Goal: Information Seeking & Learning: Compare options

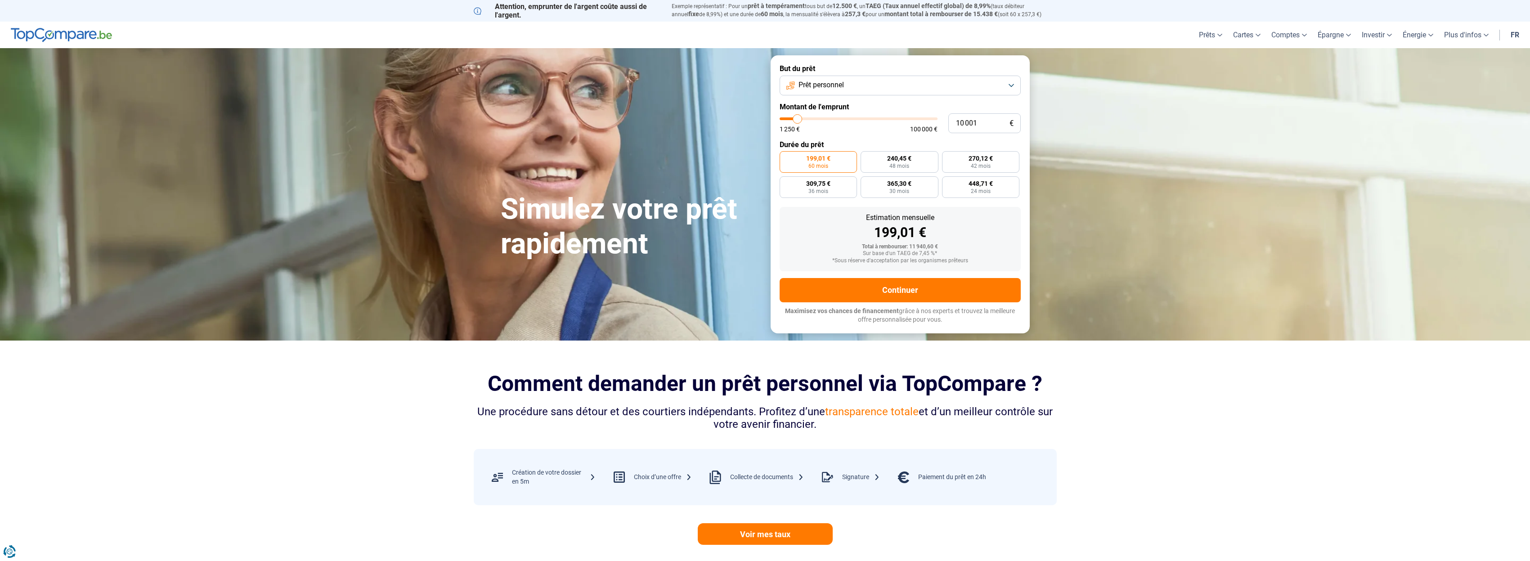
type input "10 750"
type input "10750"
type input "11 000"
type input "11000"
type input "12 500"
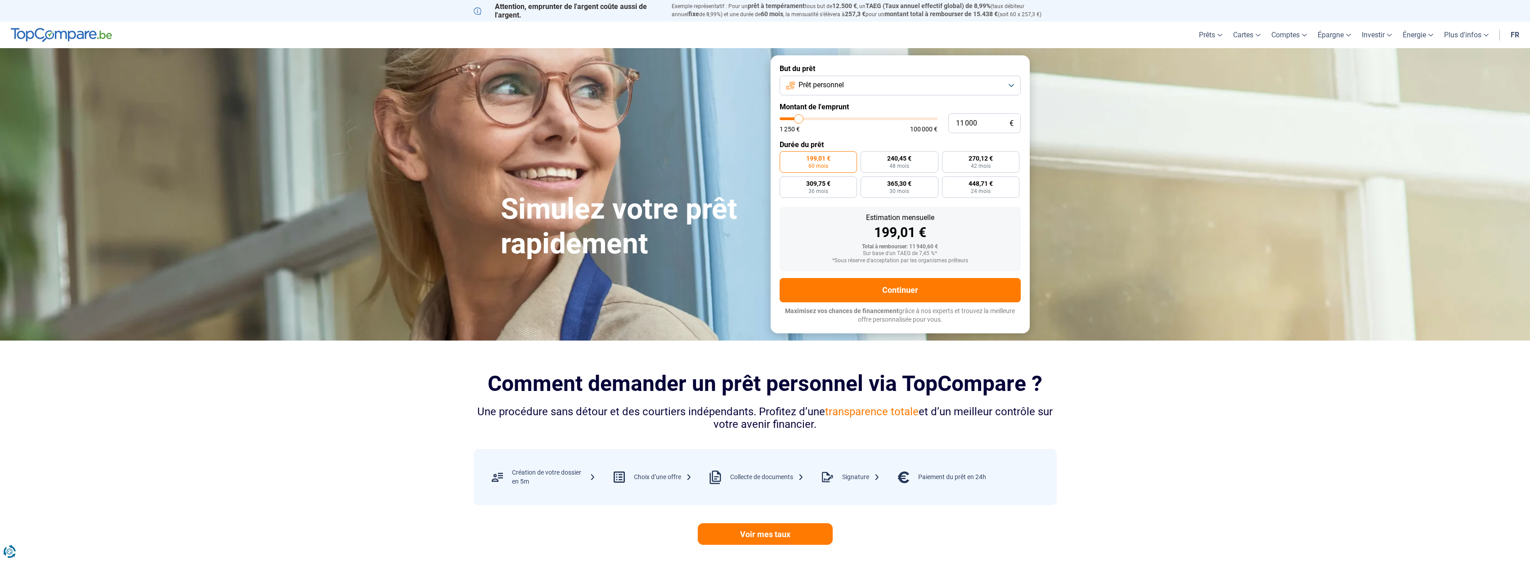
type input "12500"
type input "13 500"
type input "13500"
type input "13 750"
type input "13750"
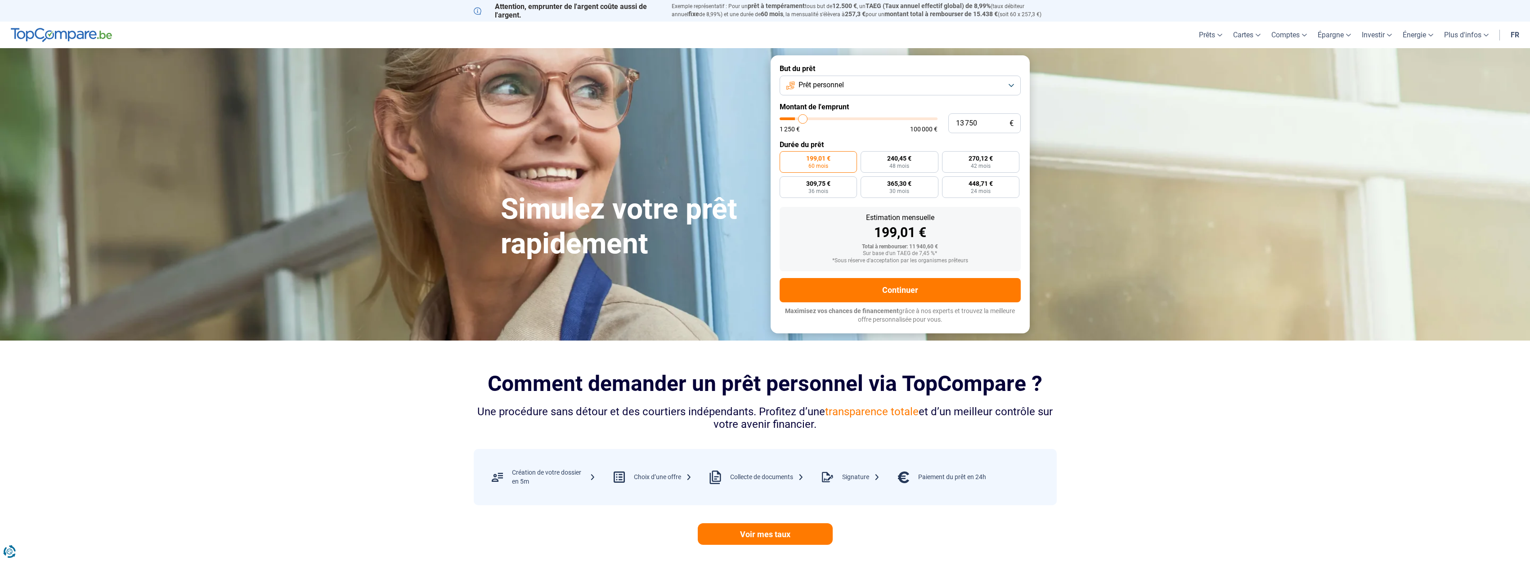
type input "14 000"
type input "14000"
type input "14 500"
type input "14500"
type input "15 000"
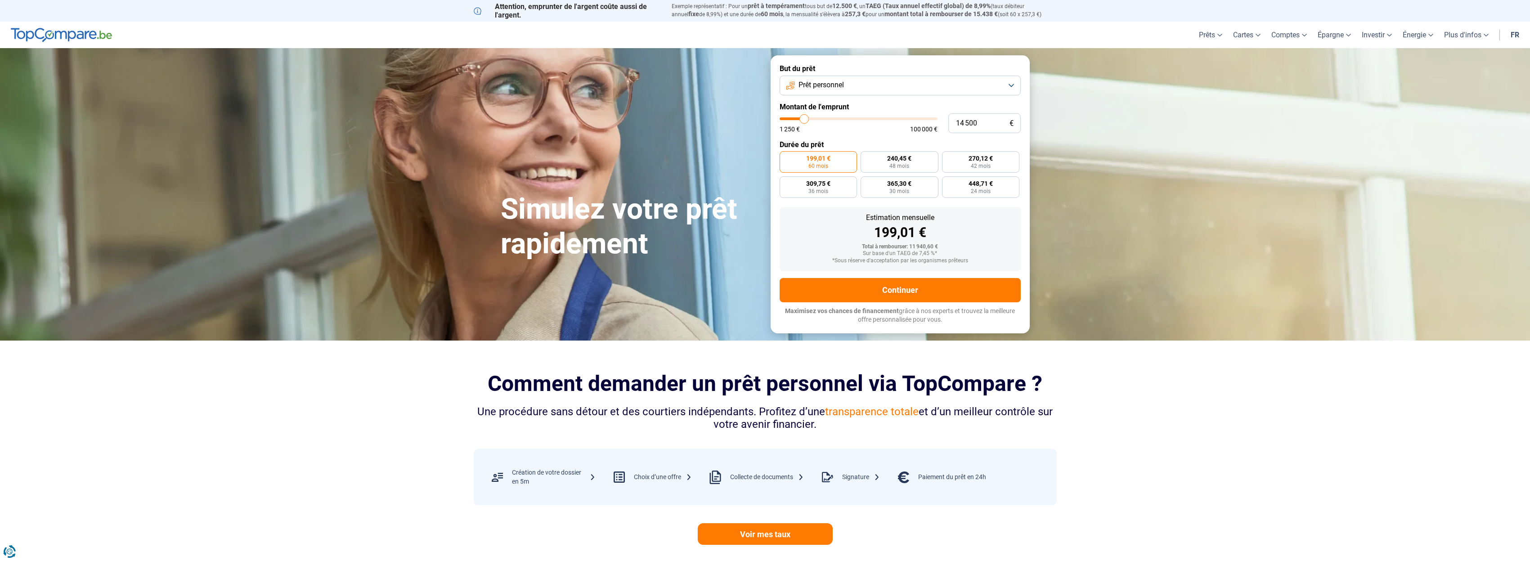
type input "15000"
type input "17 500"
type input "17500"
type input "17 750"
type input "17750"
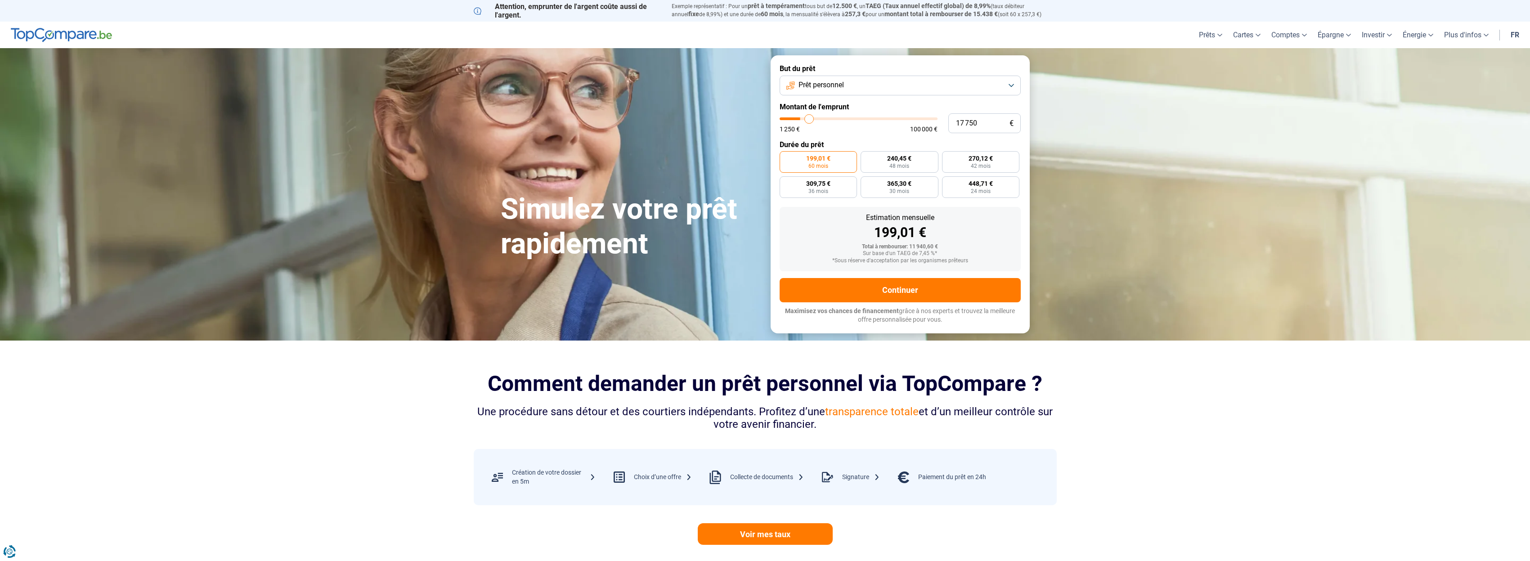
type input "18 000"
type input "18000"
type input "18 500"
type input "18500"
type input "20 250"
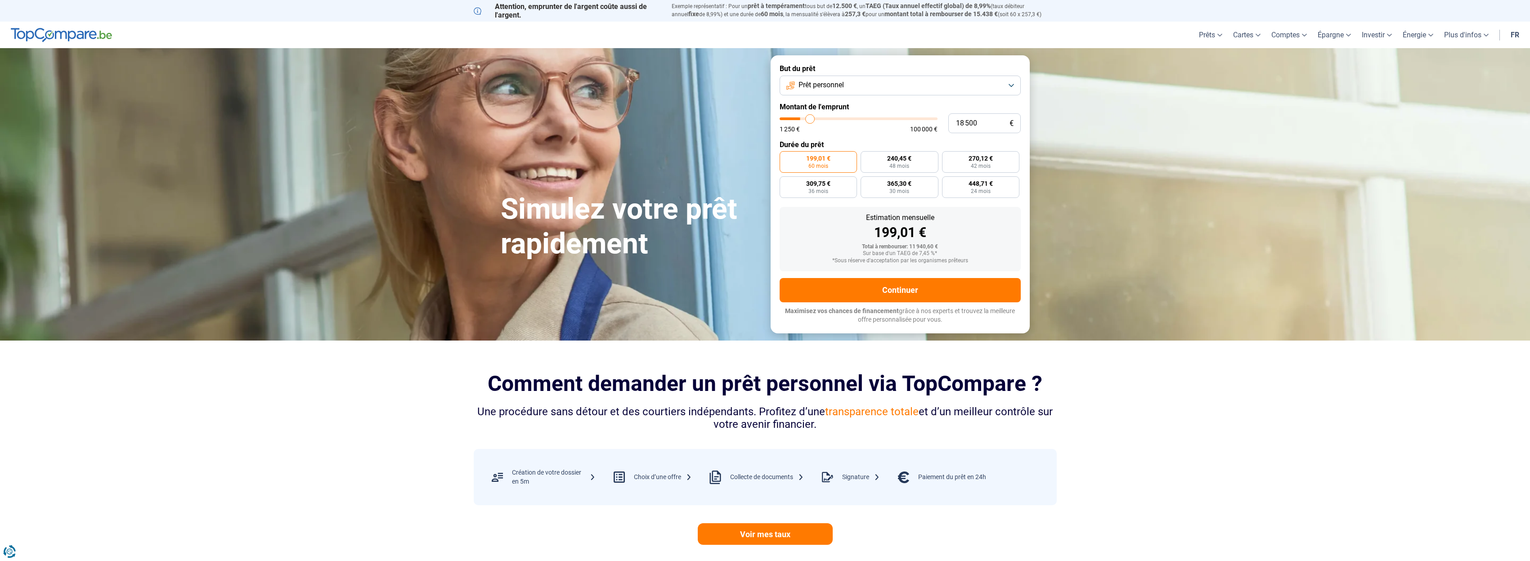
type input "20250"
type input "20 750"
type input "20750"
type input "21 000"
type input "21000"
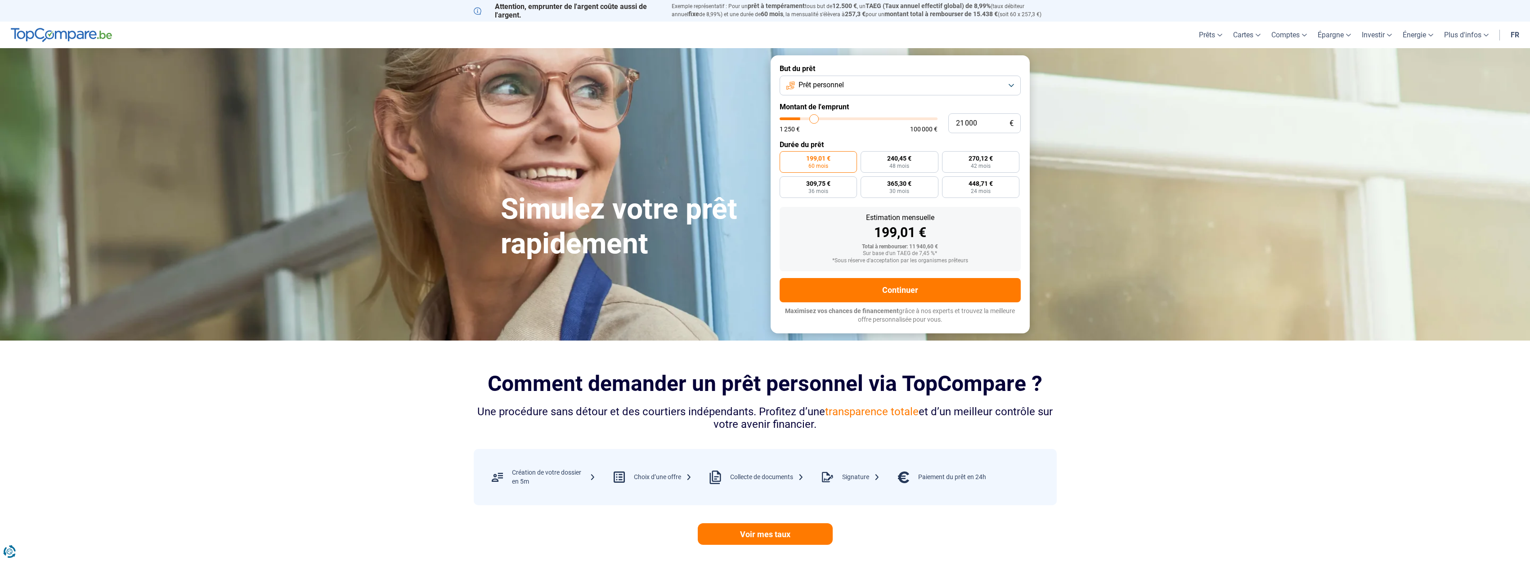
type input "21 250"
type input "21250"
type input "21 500"
type input "21500"
type input "22 250"
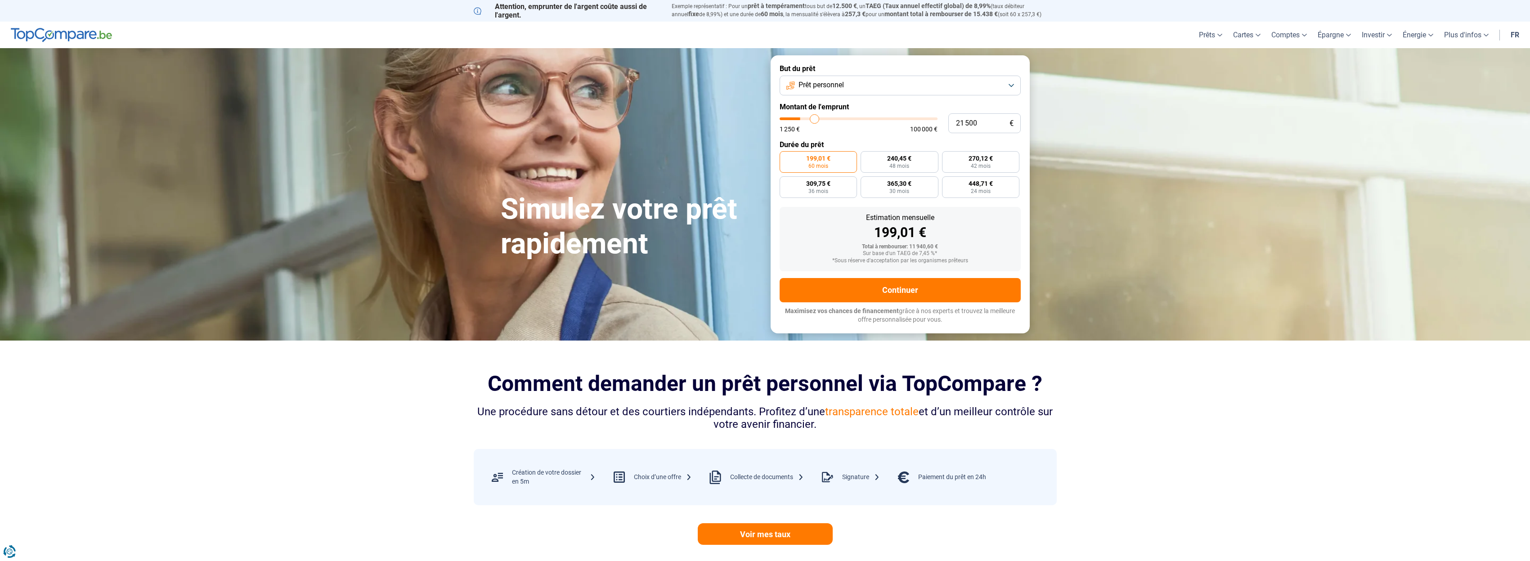
type input "22250"
type input "22 500"
type input "22500"
type input "22 750"
type input "22750"
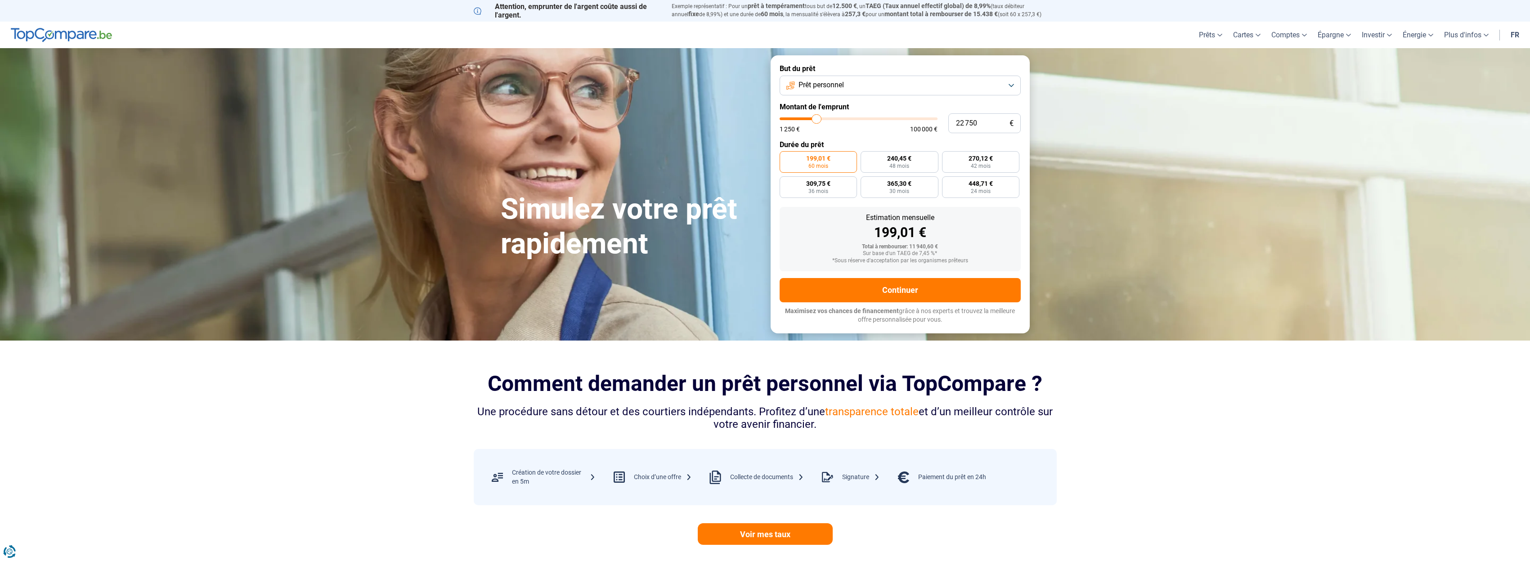
type input "23 000"
type input "23000"
type input "23 250"
type input "23250"
type input "23 750"
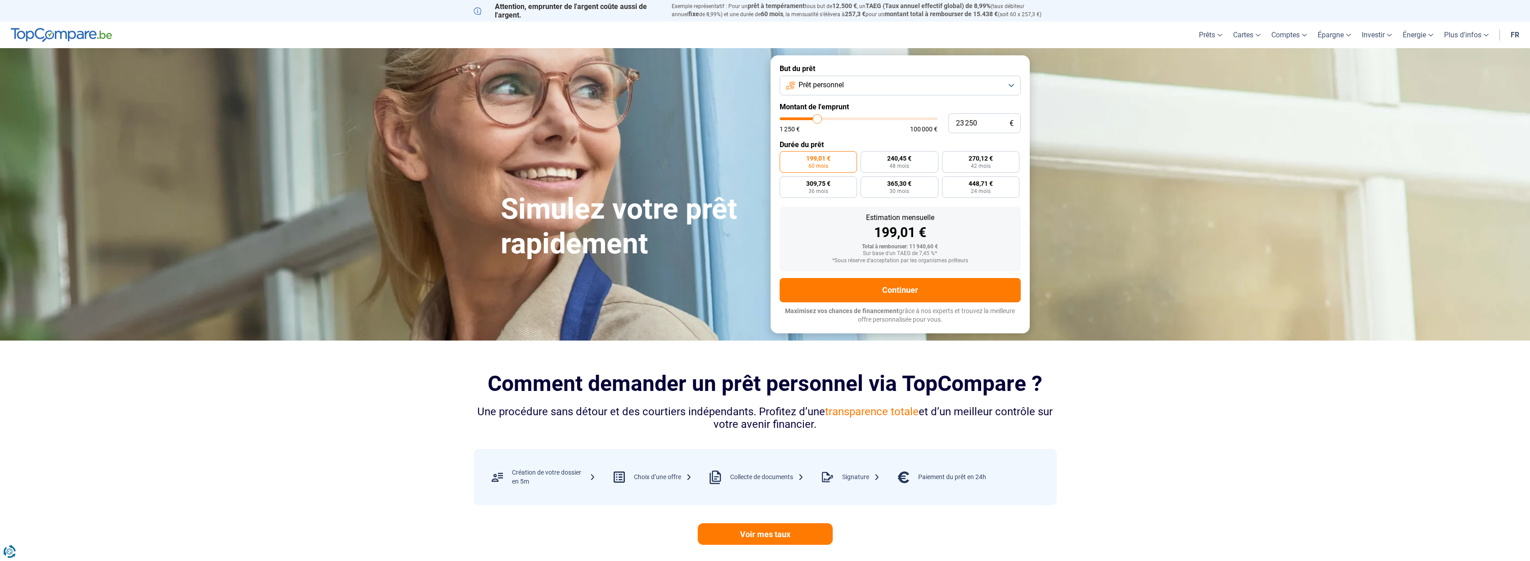
type input "23750"
type input "24 000"
type input "24000"
type input "24 250"
type input "24250"
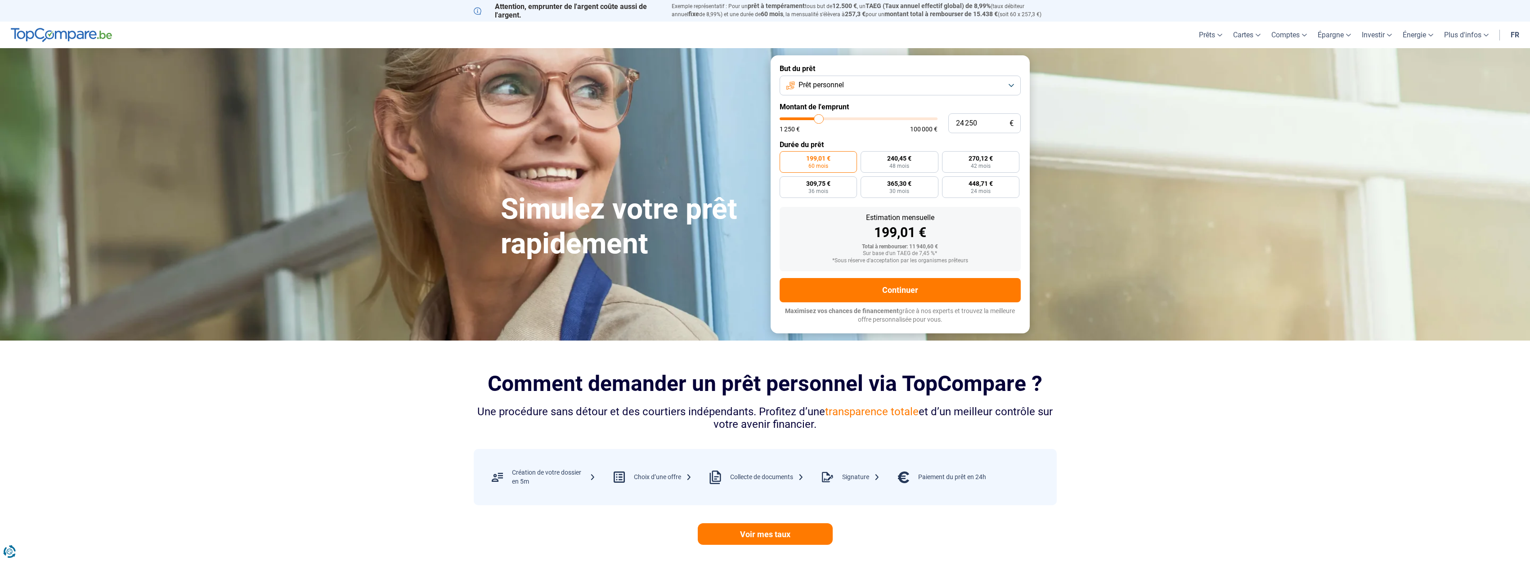
type input "24 500"
type input "24500"
type input "24 750"
type input "24750"
type input "25 250"
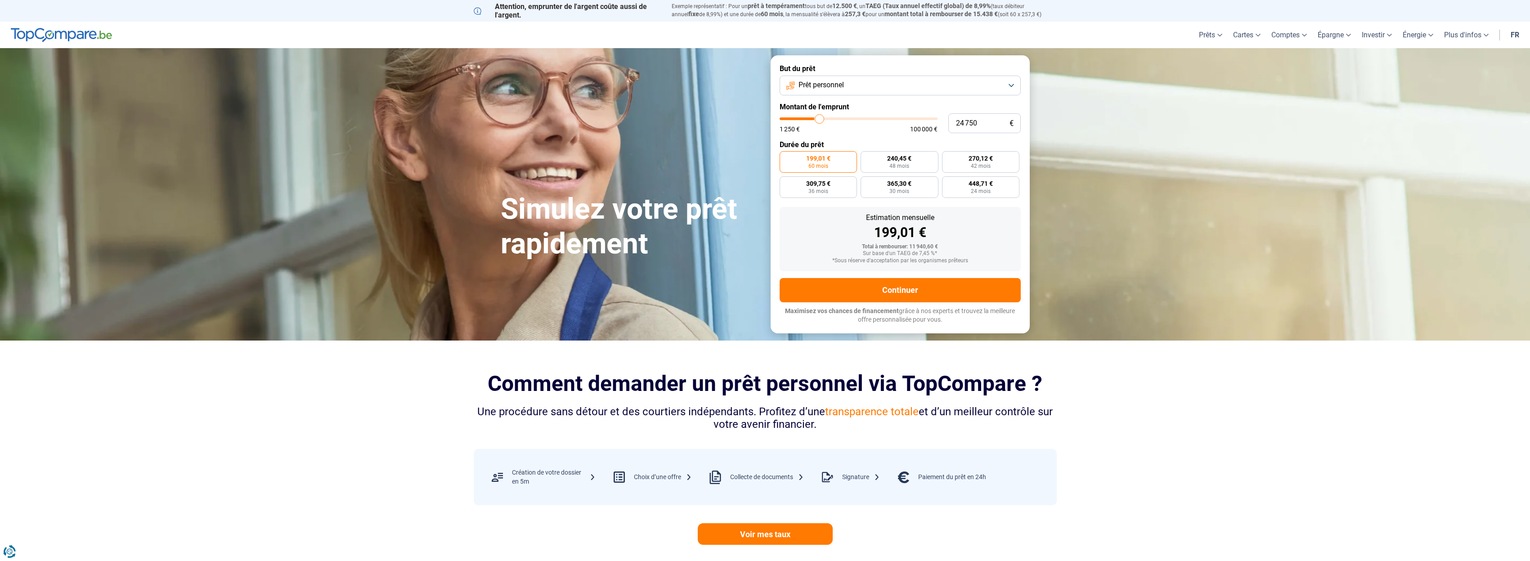
type input "25250"
type input "24 750"
type input "24750"
type input "24 500"
type input "24500"
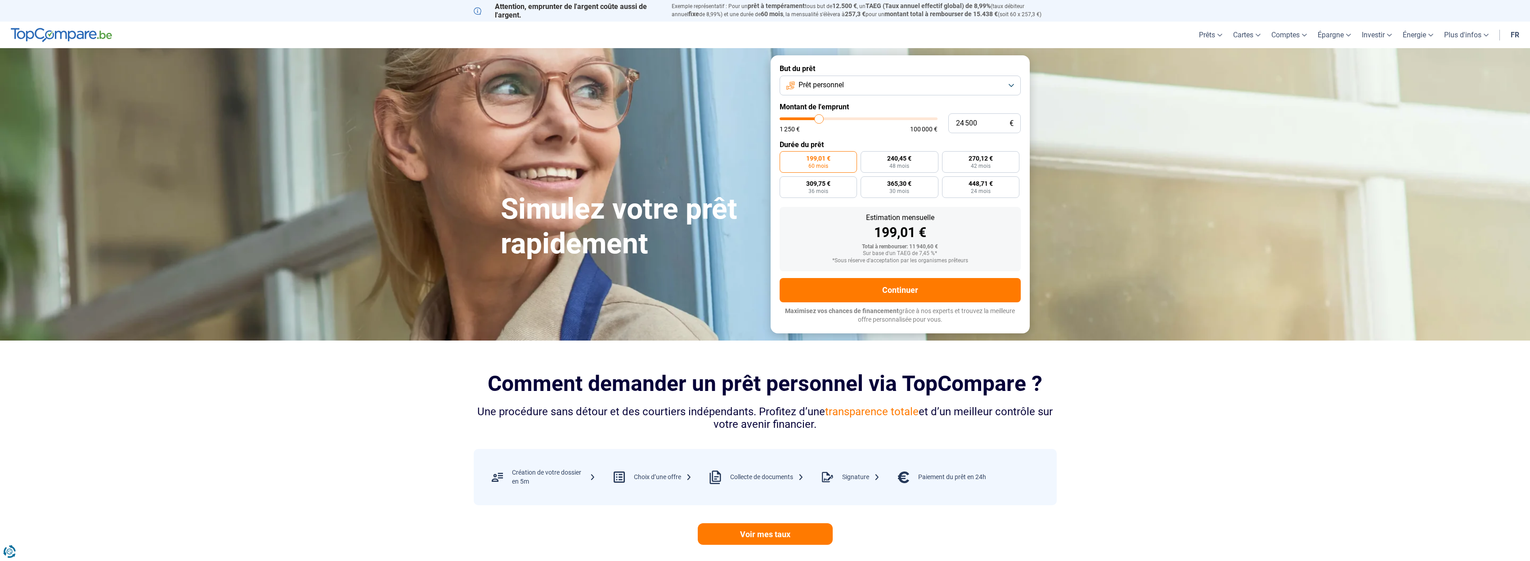
type input "24 250"
type input "24250"
type input "24 000"
type input "24000"
type input "22 750"
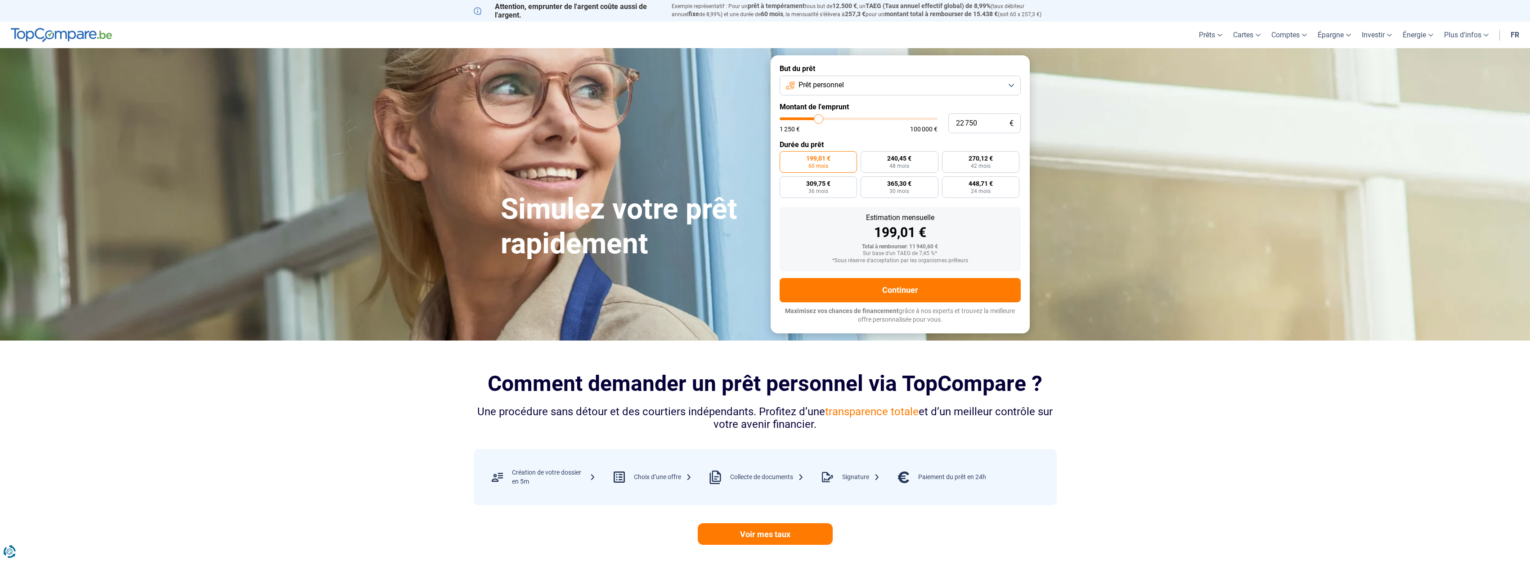
type input "22750"
type input "22 500"
type input "22500"
type input "22 250"
type input "22250"
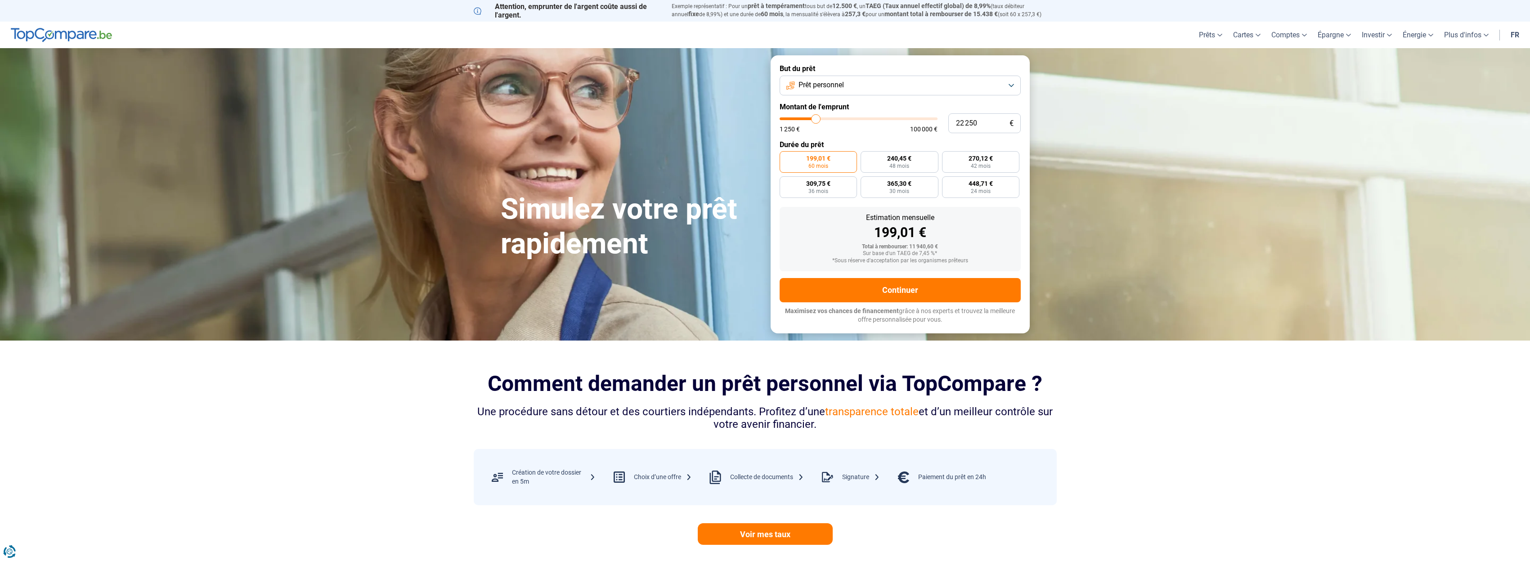
type input "21 750"
type input "21750"
type input "21 000"
type input "21000"
type input "20 250"
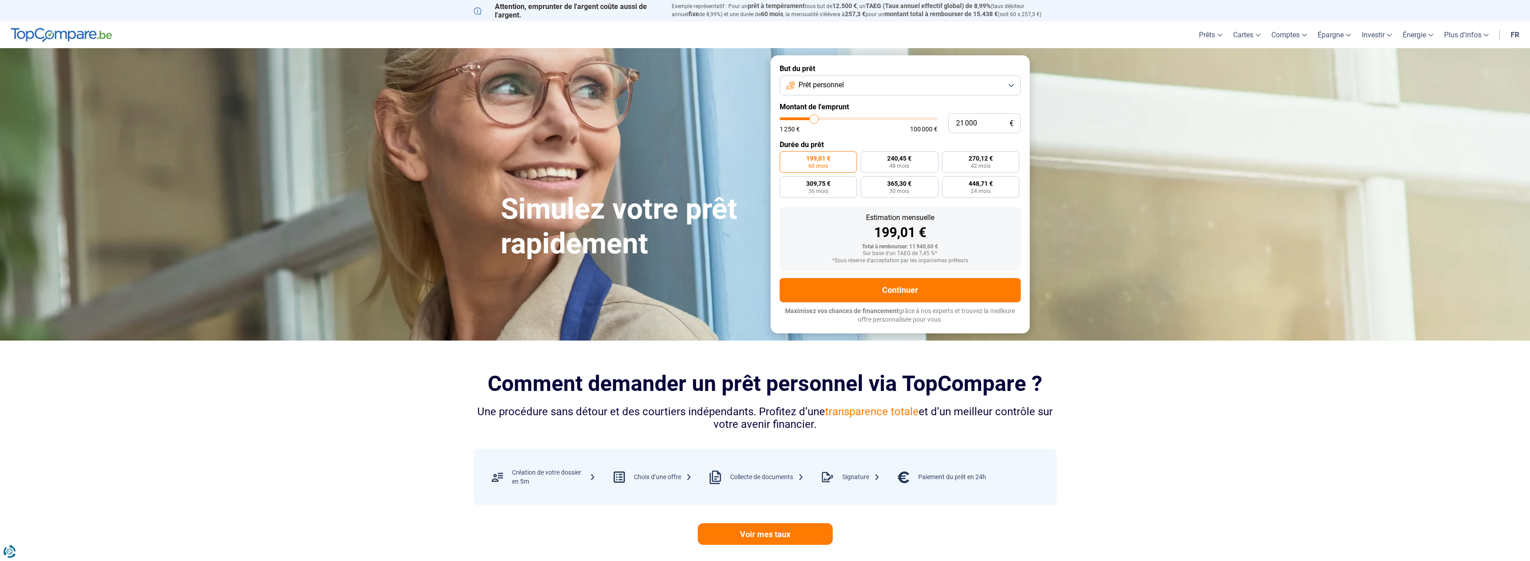
type input "20250"
type input "20 000"
type input "20000"
type input "19 750"
type input "19750"
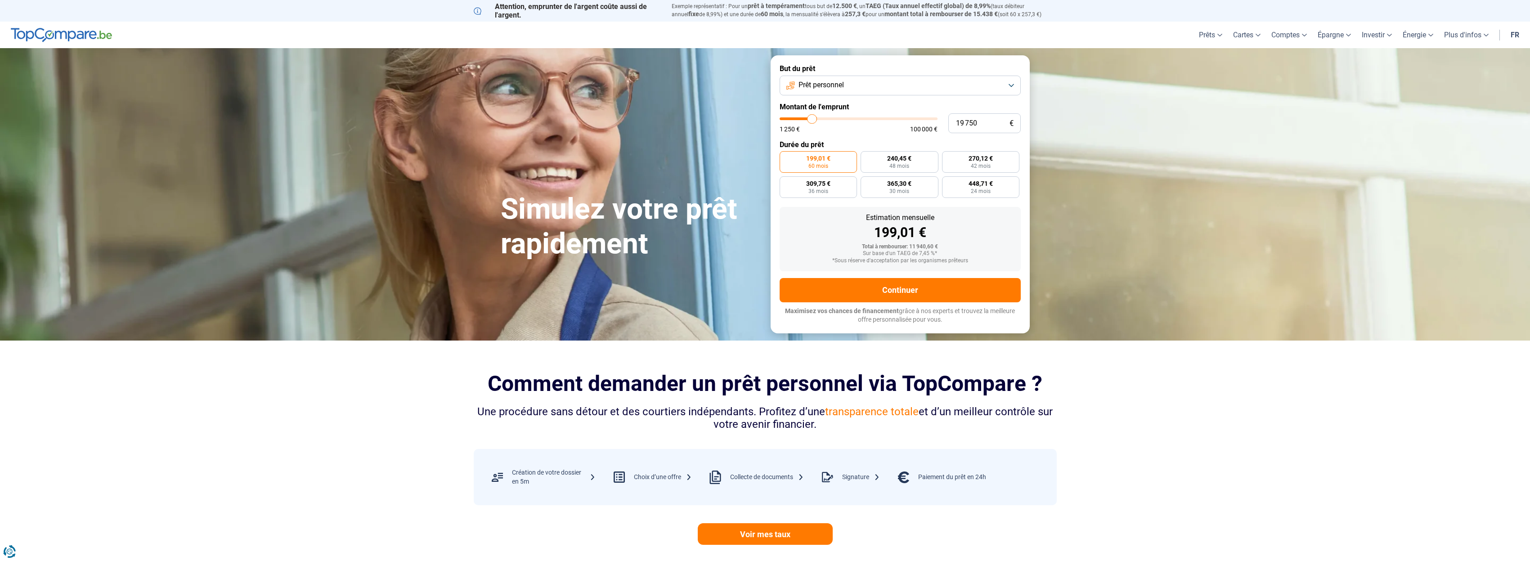
type input "19 500"
type input "19500"
type input "19 250"
type input "19250"
type input "19 500"
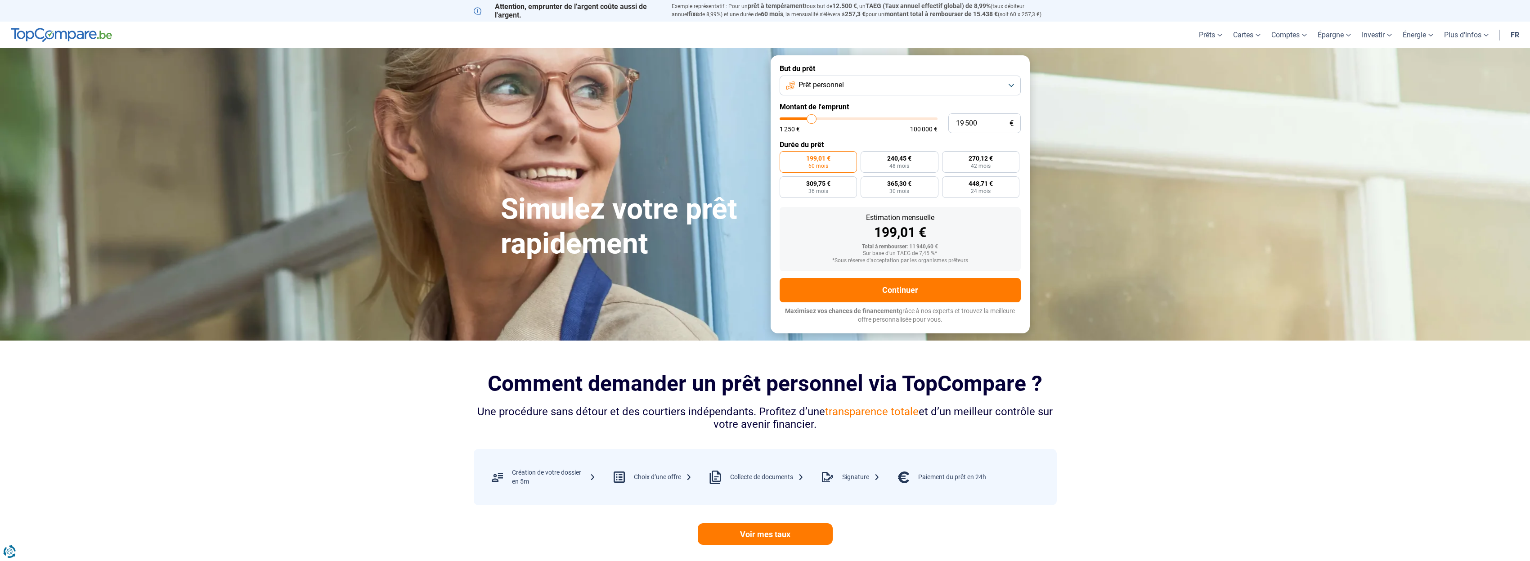
drag, startPoint x: 799, startPoint y: 119, endPoint x: 812, endPoint y: 121, distance: 13.3
type input "19500"
click at [812, 120] on input "range" at bounding box center [859, 118] width 158 height 3
radio input "false"
click at [865, 158] on span "334,40 €" at bounding box center [869, 158] width 24 height 6
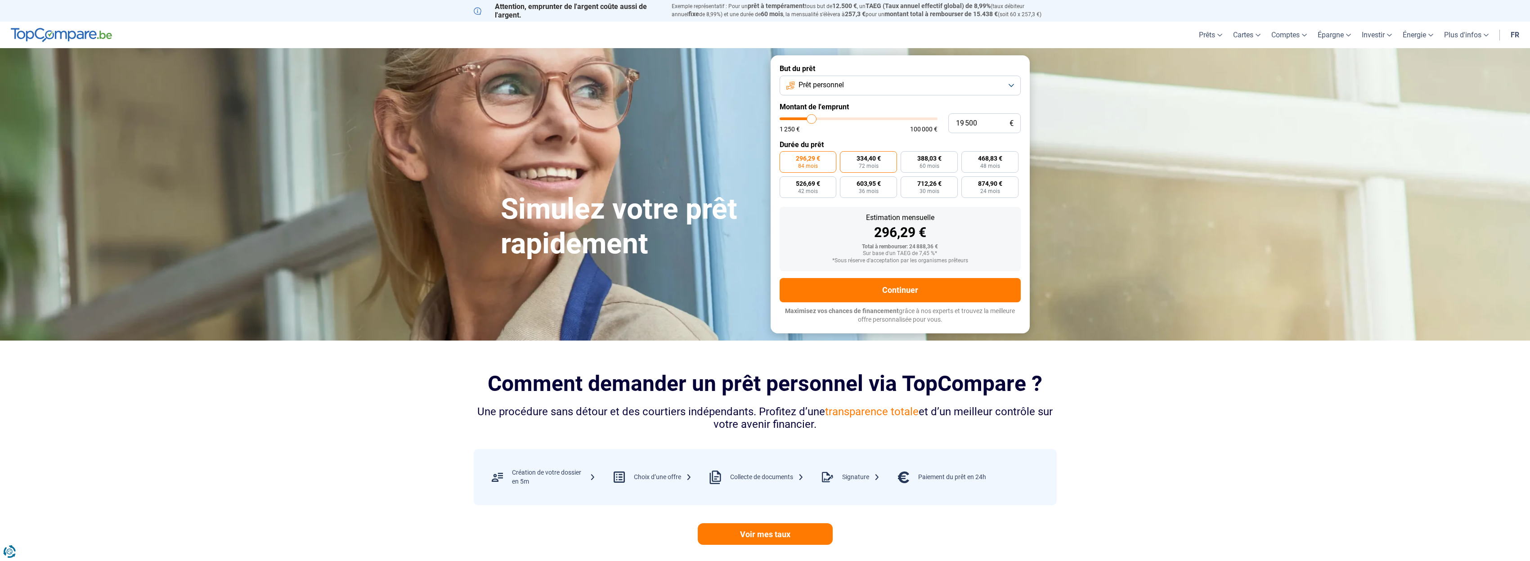
click at [846, 157] on input "334,40 € 72 mois" at bounding box center [843, 154] width 6 height 6
radio input "true"
click at [919, 167] on label "388,03 € 60 mois" at bounding box center [929, 162] width 57 height 22
click at [907, 157] on input "388,03 € 60 mois" at bounding box center [904, 154] width 6 height 6
radio input "true"
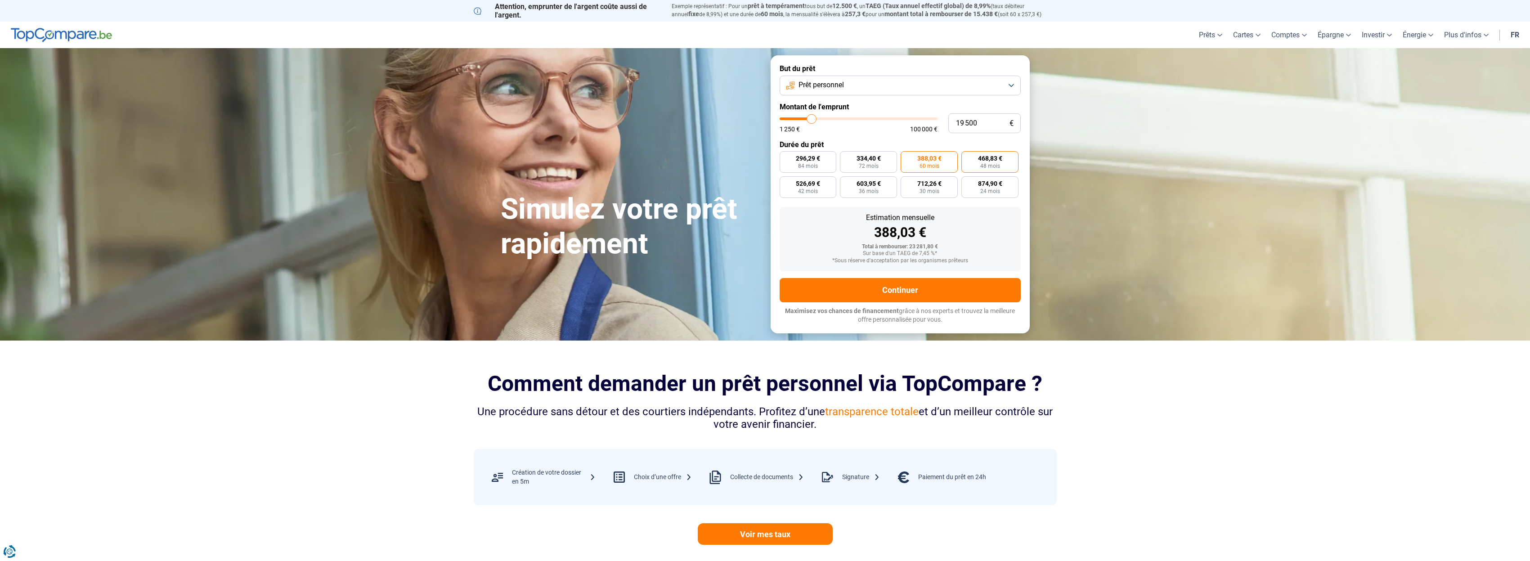
click at [992, 166] on span "48 mois" at bounding box center [991, 165] width 20 height 5
click at [967, 157] on input "468,83 € 48 mois" at bounding box center [965, 154] width 6 height 6
radio input "true"
click at [878, 156] on span "334,40 €" at bounding box center [869, 158] width 24 height 6
click at [846, 156] on input "334,40 € 72 mois" at bounding box center [843, 154] width 6 height 6
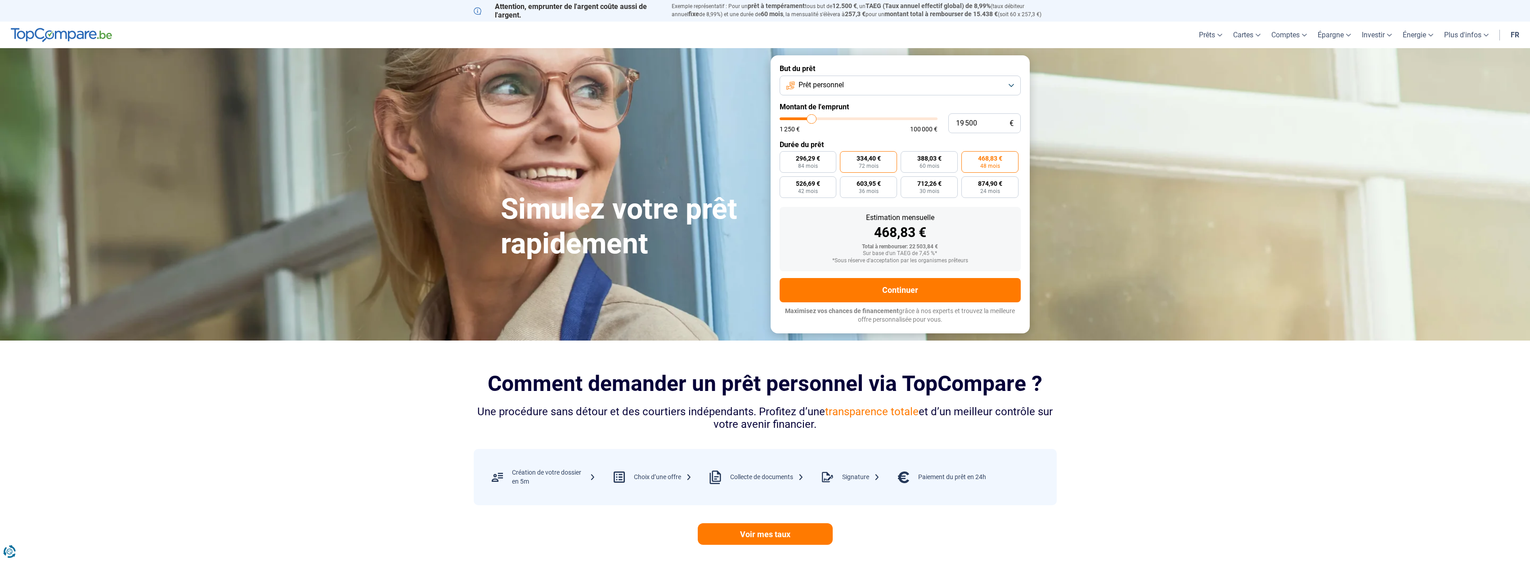
radio input "true"
click at [934, 160] on span "388,03 €" at bounding box center [930, 158] width 24 height 6
click at [907, 157] on input "388,03 € 60 mois" at bounding box center [904, 154] width 6 height 6
radio input "true"
click at [910, 290] on button "Continuer" at bounding box center [900, 290] width 241 height 24
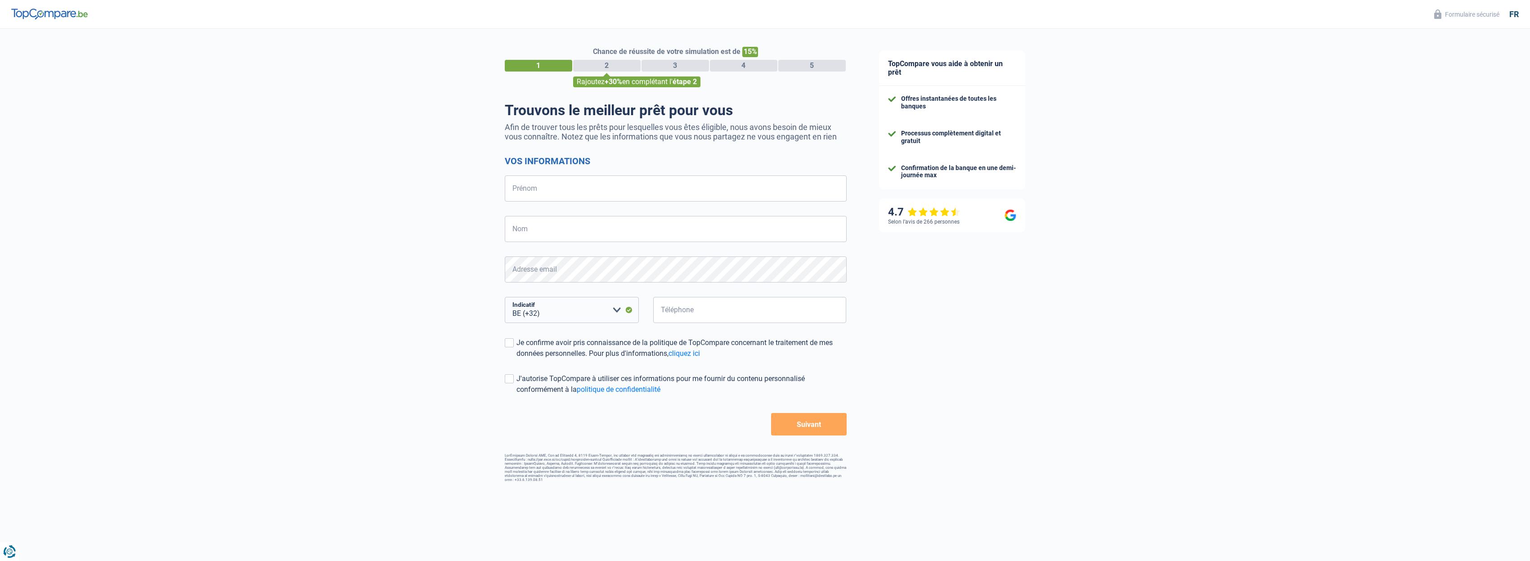
select select "32"
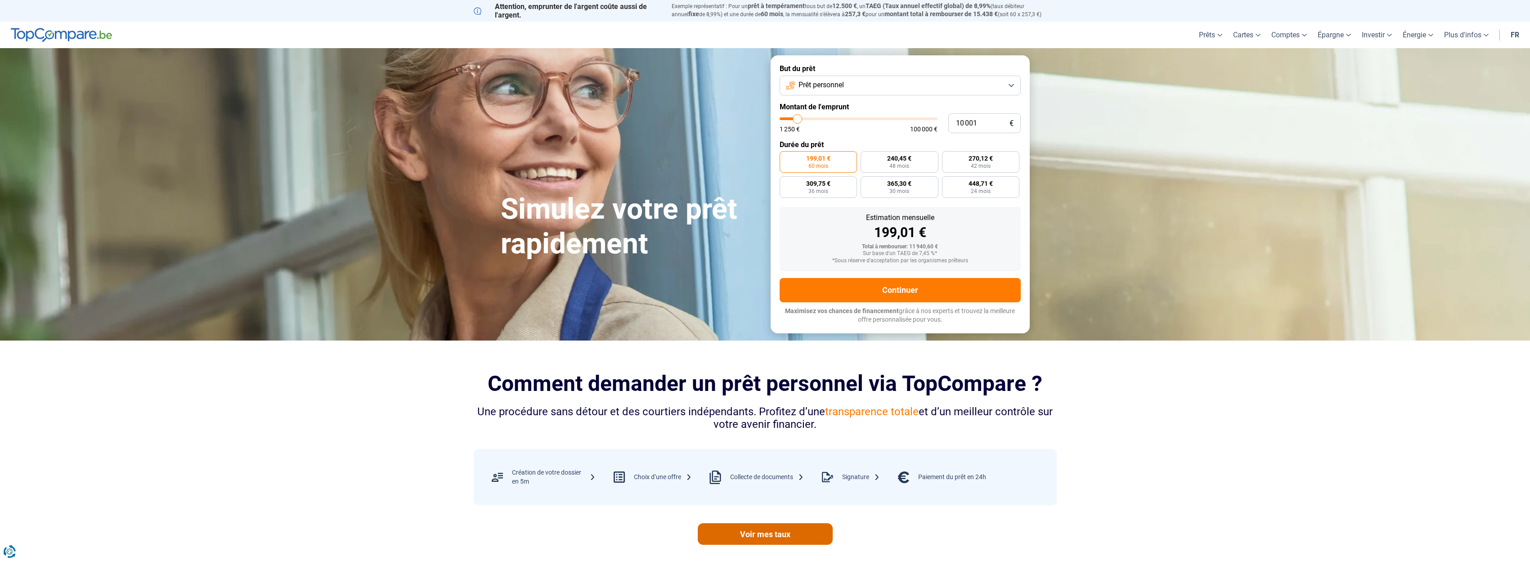
click at [766, 530] on link "Voir mes taux" at bounding box center [765, 534] width 135 height 22
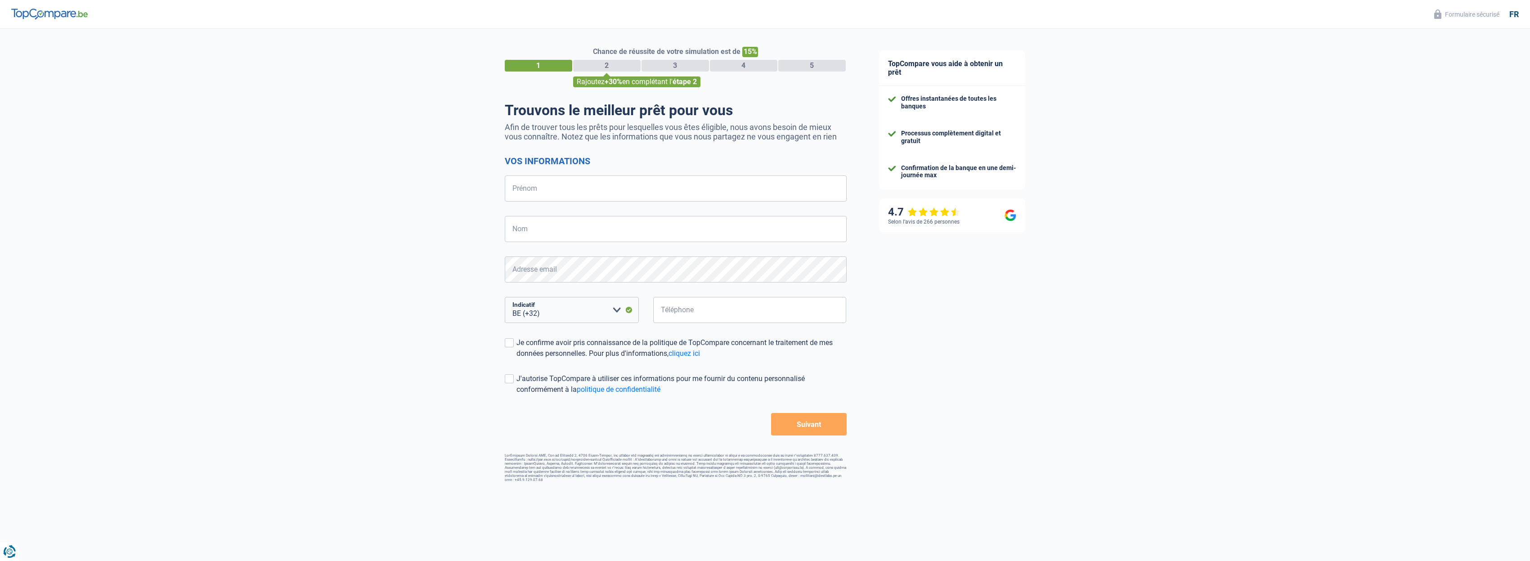
select select "32"
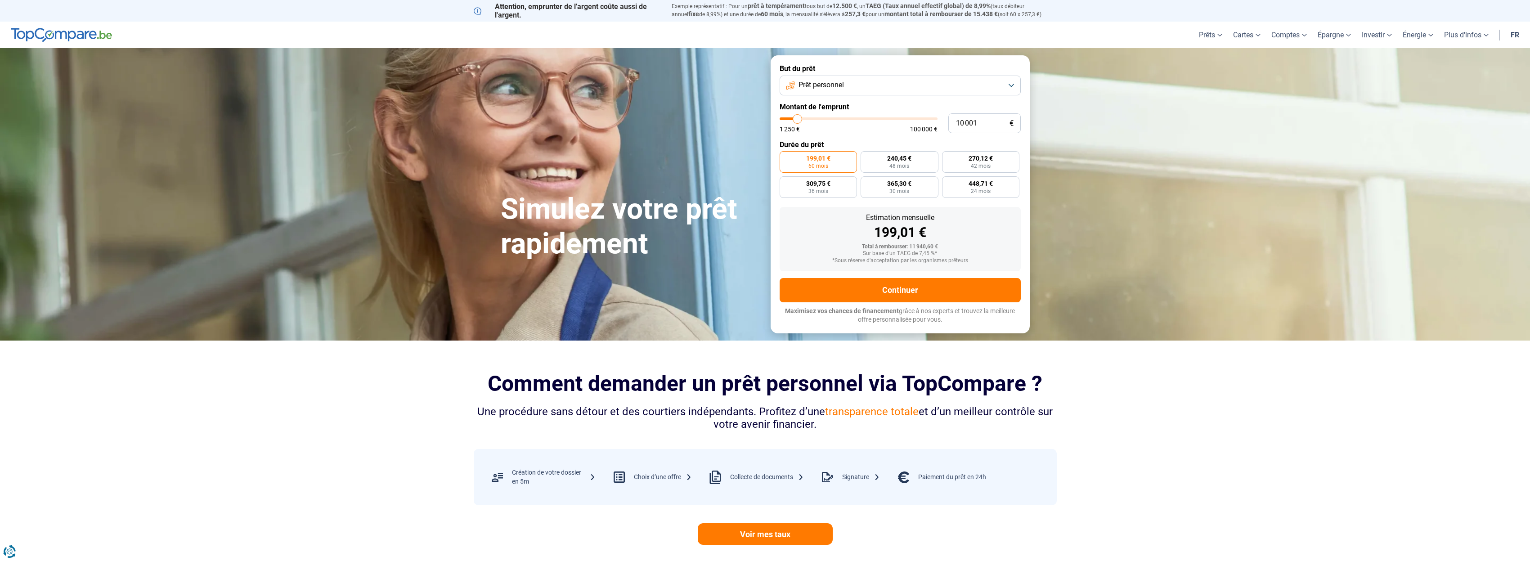
click at [55, 35] on img at bounding box center [61, 35] width 101 height 14
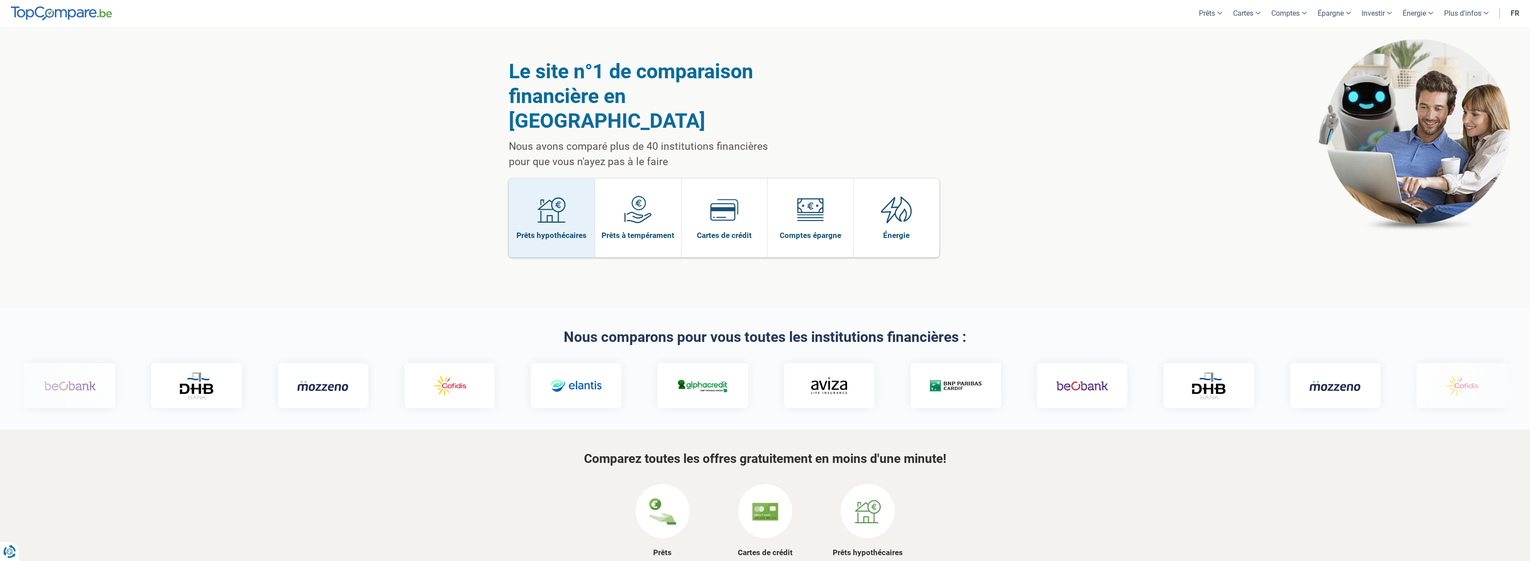
click at [580, 204] on link "Prêts hypothécaires" at bounding box center [552, 218] width 86 height 79
click at [625, 199] on span at bounding box center [638, 213] width 28 height 35
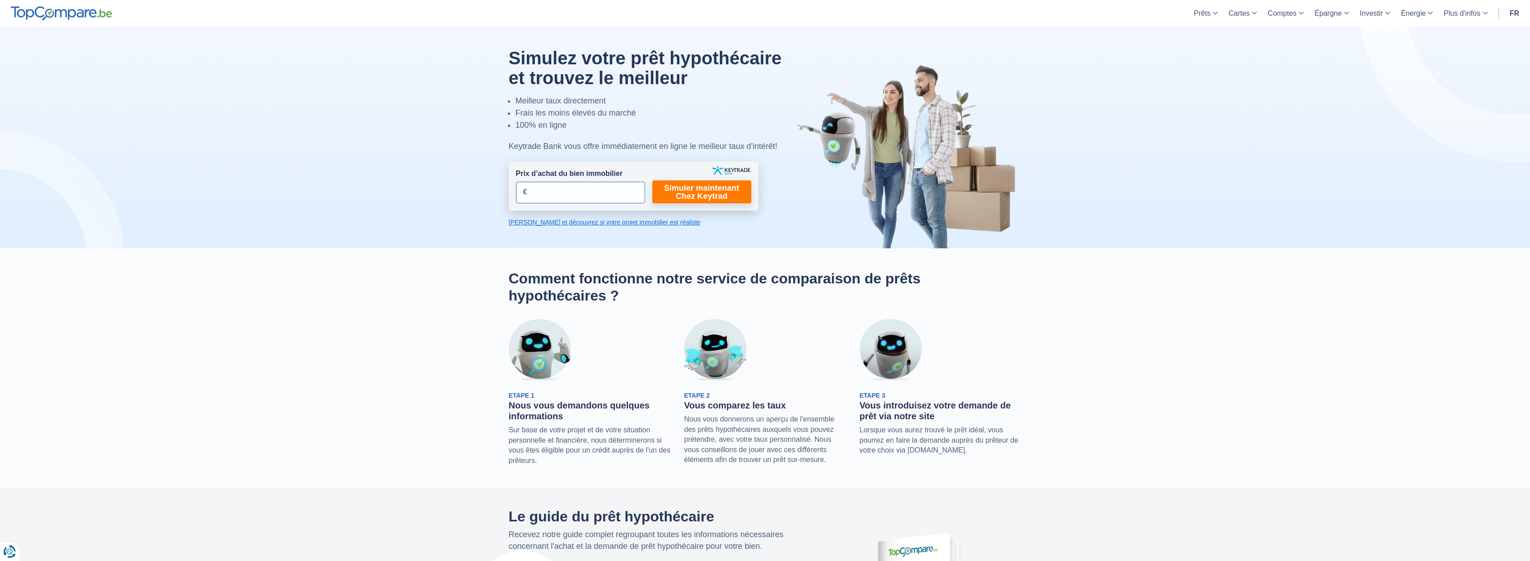
click at [555, 202] on input "Prix d’achat du bien immobilier" at bounding box center [580, 193] width 129 height 22
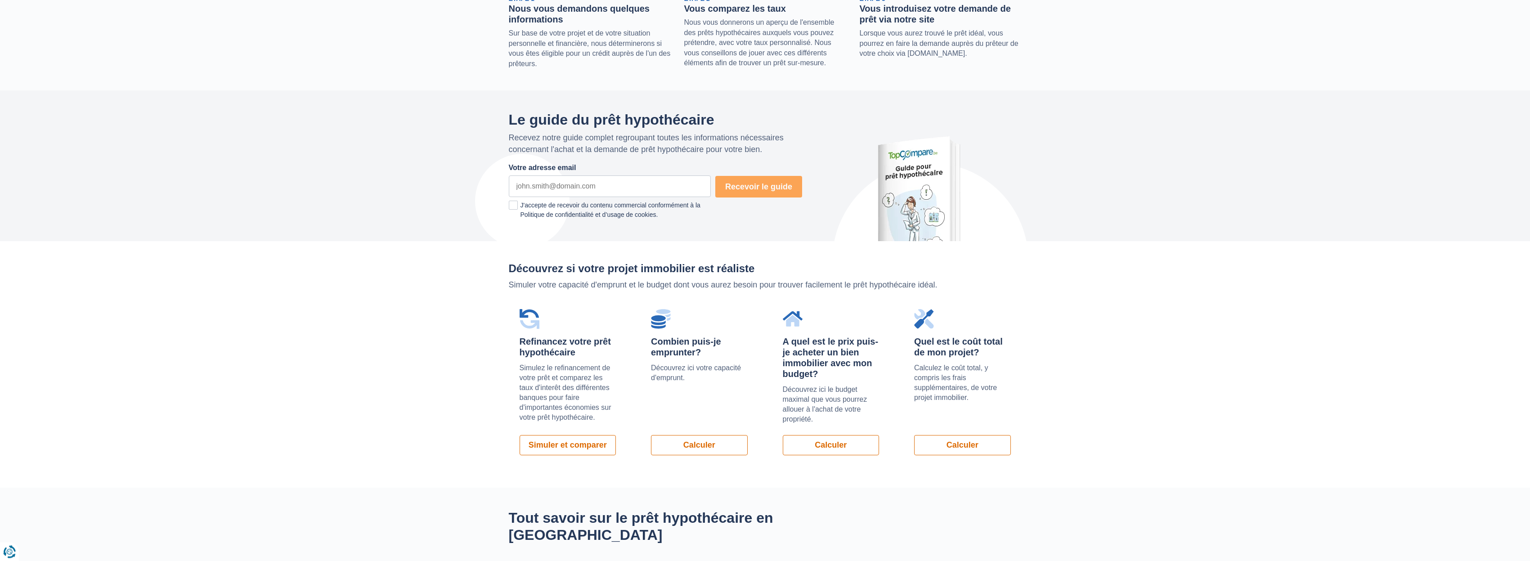
scroll to position [459, 0]
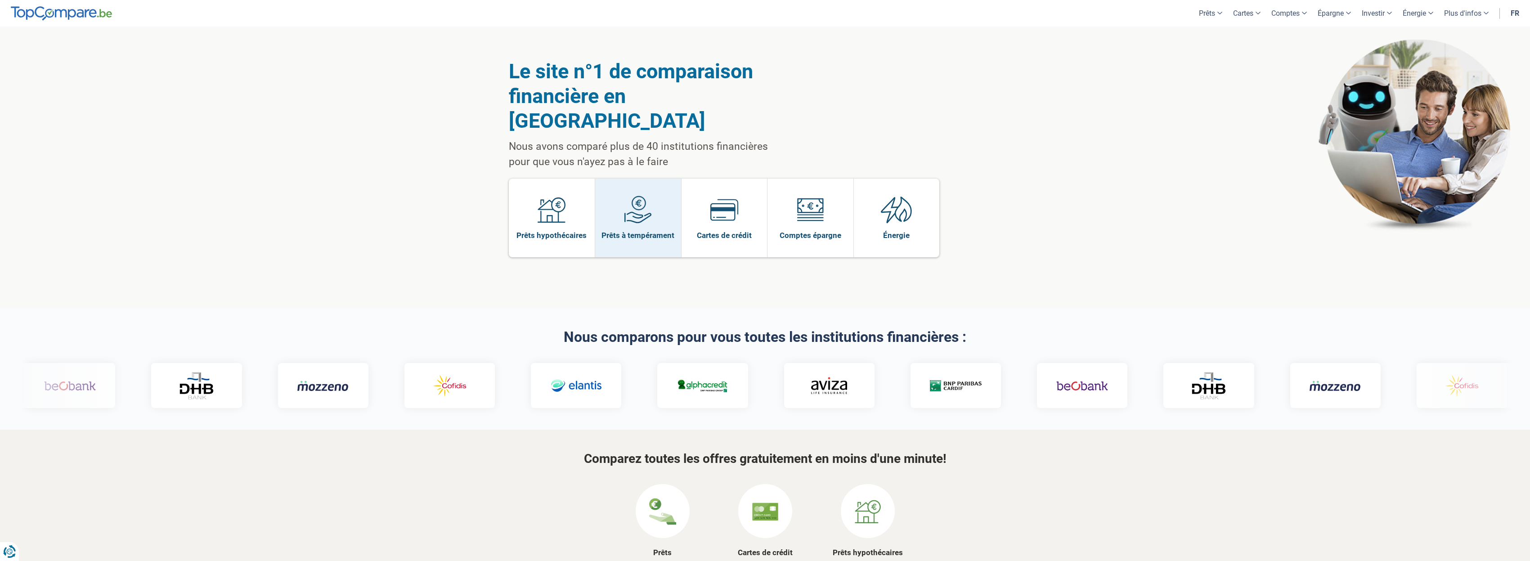
click at [663, 230] on span "Prêts à tempérament" at bounding box center [638, 235] width 73 height 10
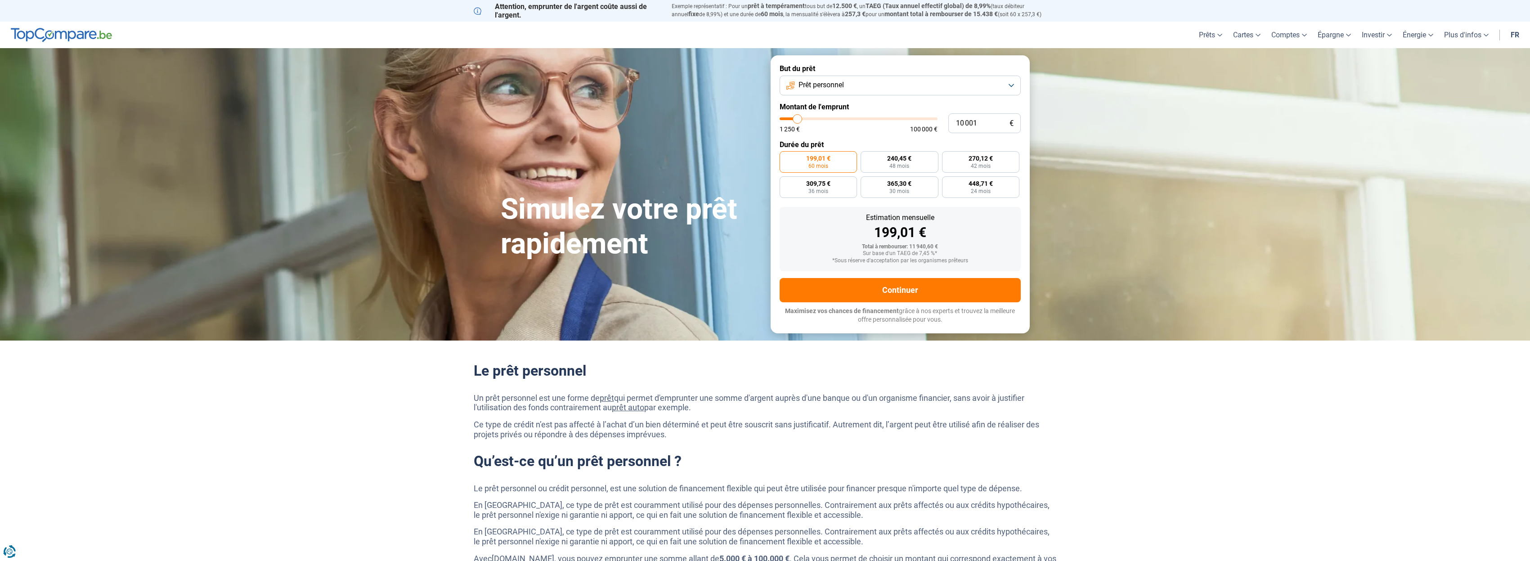
click at [912, 84] on button "Prêt personnel" at bounding box center [900, 86] width 241 height 20
click at [864, 148] on li "Prêt voiture" at bounding box center [900, 145] width 231 height 19
click at [882, 89] on button "Prêt voiture" at bounding box center [900, 86] width 241 height 20
click at [844, 168] on li "Prêt travaux" at bounding box center [900, 164] width 231 height 19
click at [846, 76] on button "Prêt travaux" at bounding box center [900, 86] width 241 height 20
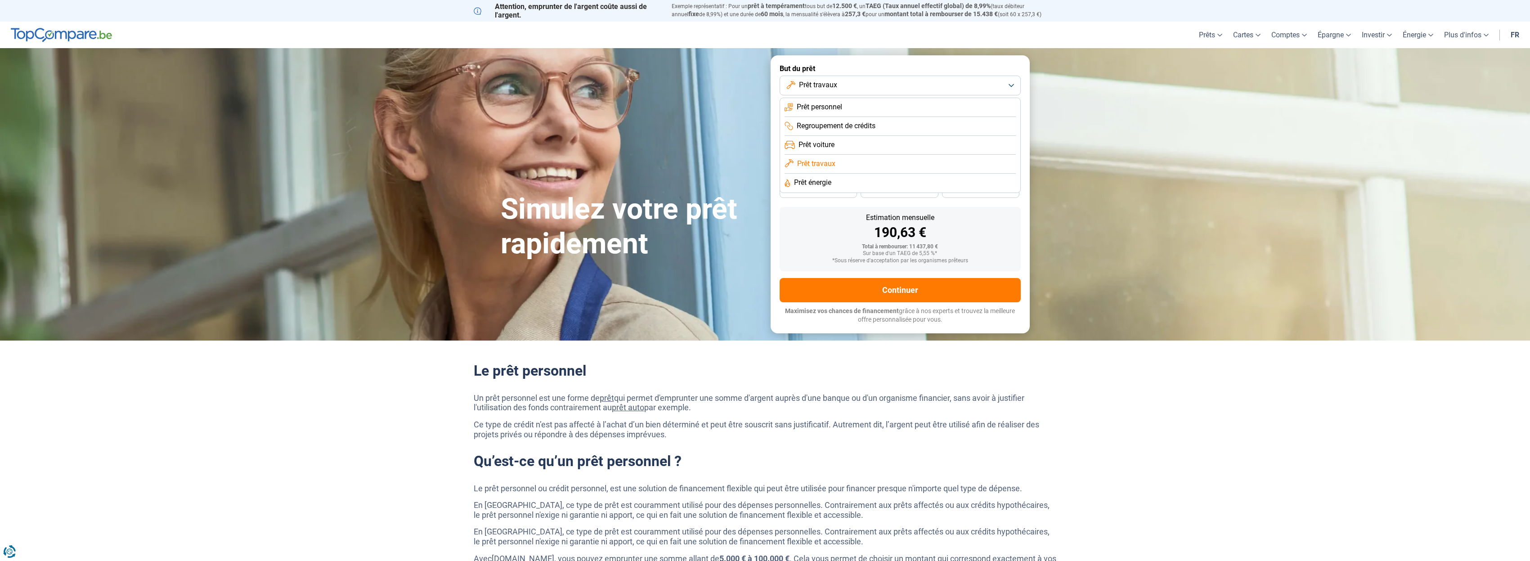
click at [837, 177] on li "Prêt énergie" at bounding box center [900, 183] width 231 height 19
